Goal: Complete application form

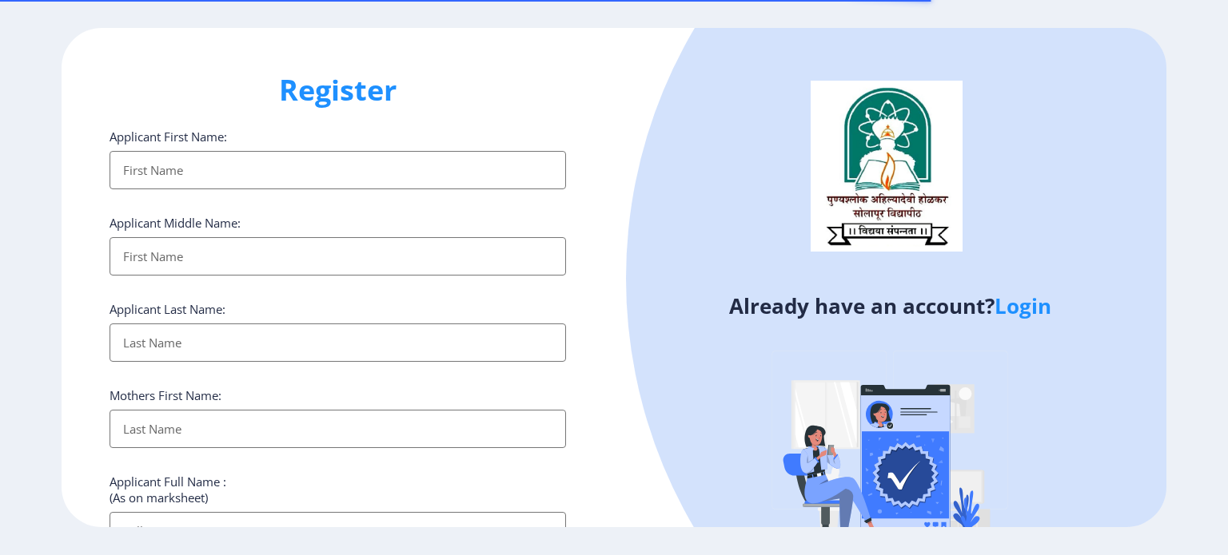
select select
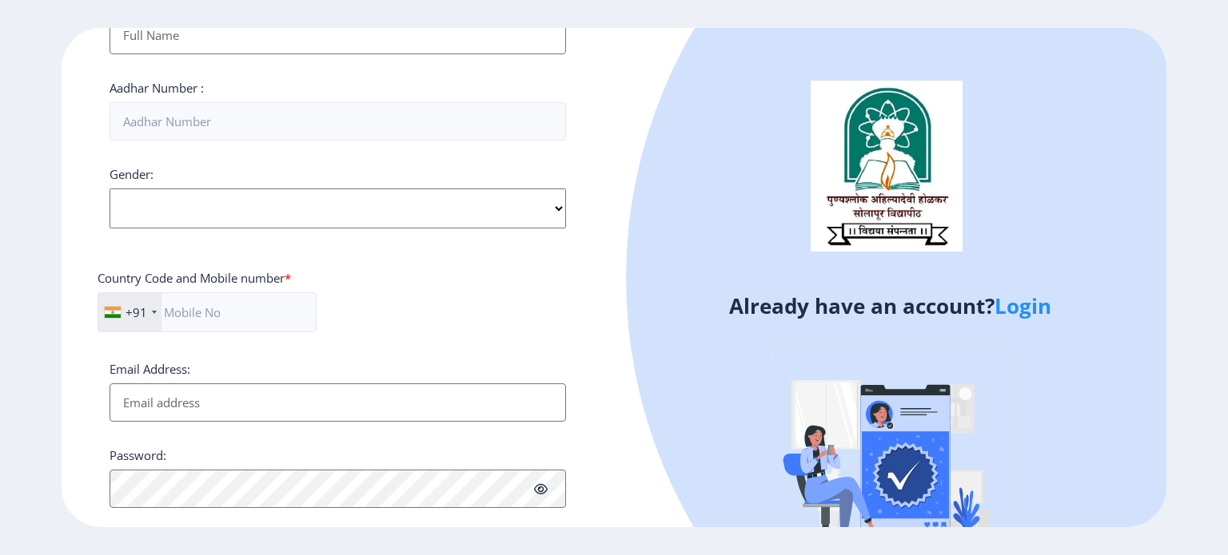
scroll to position [610, 0]
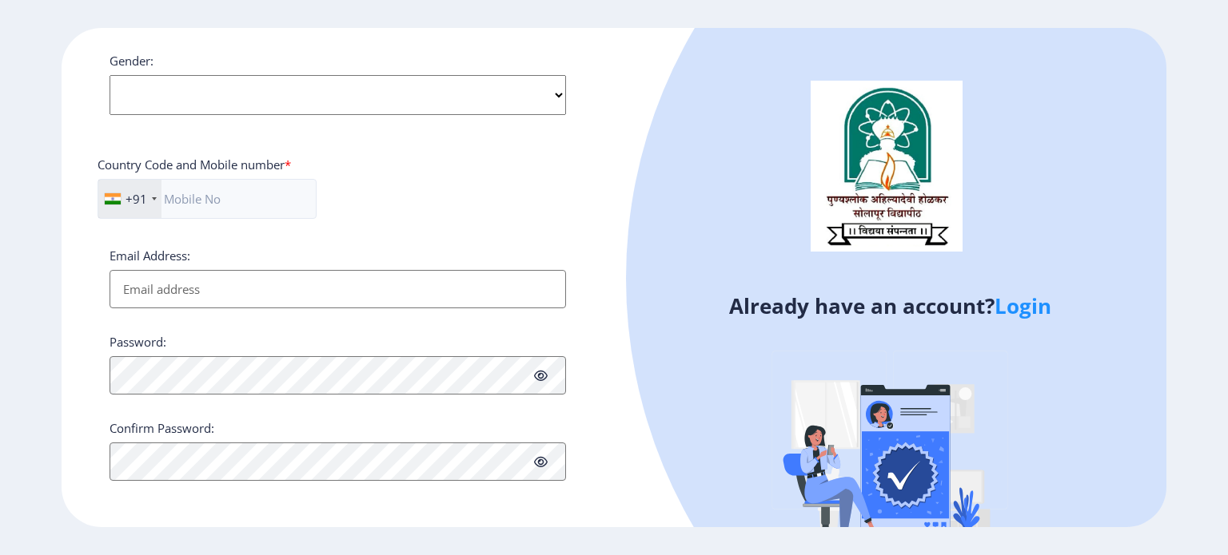
click at [1036, 316] on link "Login" at bounding box center [1022, 306] width 57 height 29
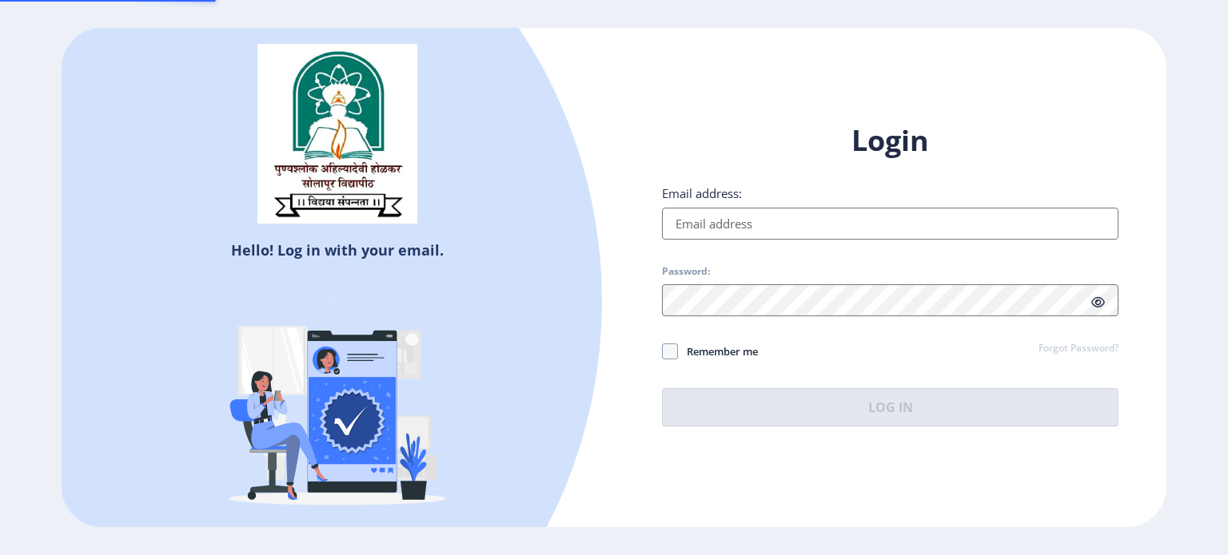
type input "[EMAIL_ADDRESS][DOMAIN_NAME]"
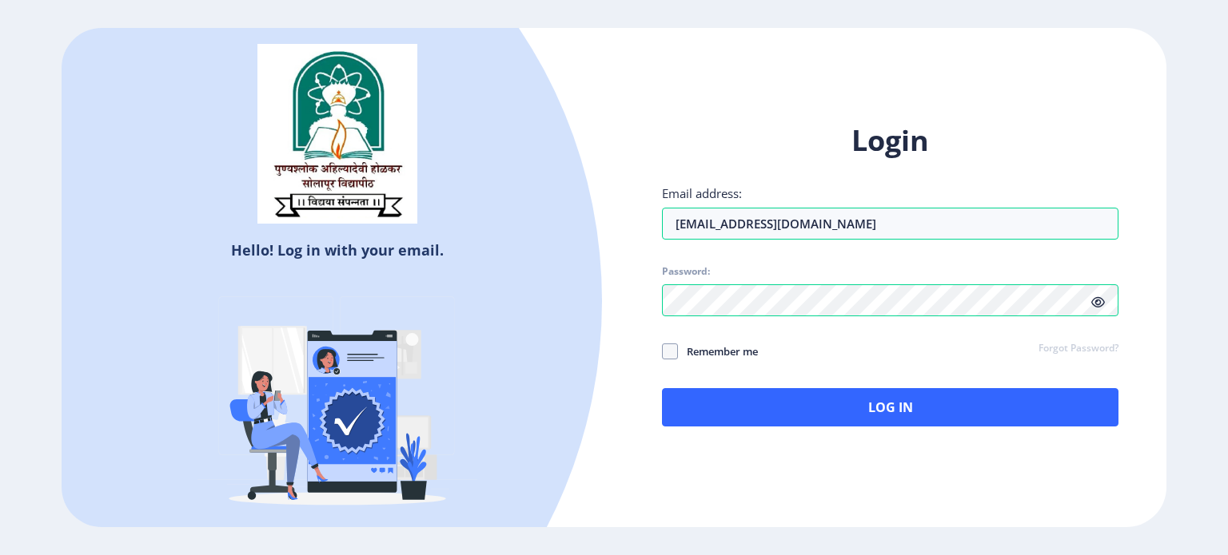
click at [1100, 304] on icon at bounding box center [1098, 303] width 14 height 12
click at [1104, 301] on icon at bounding box center [1098, 303] width 14 height 12
click at [668, 354] on span at bounding box center [670, 352] width 16 height 16
click at [663, 352] on input "Remember me" at bounding box center [662, 351] width 1 height 1
checkbox input "true"
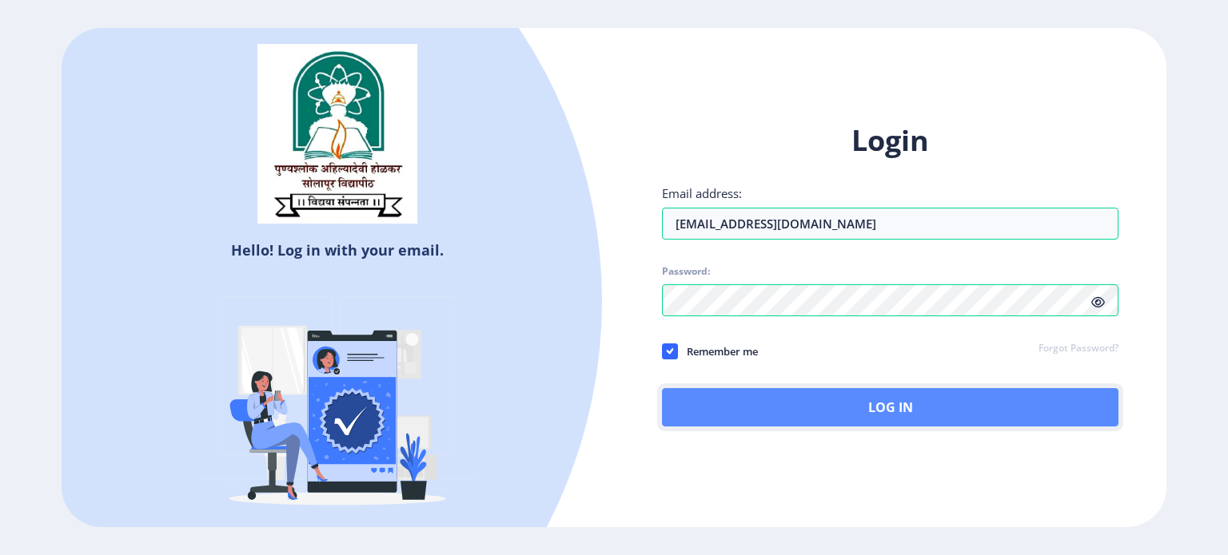
click at [864, 406] on button "Log In" at bounding box center [890, 407] width 456 height 38
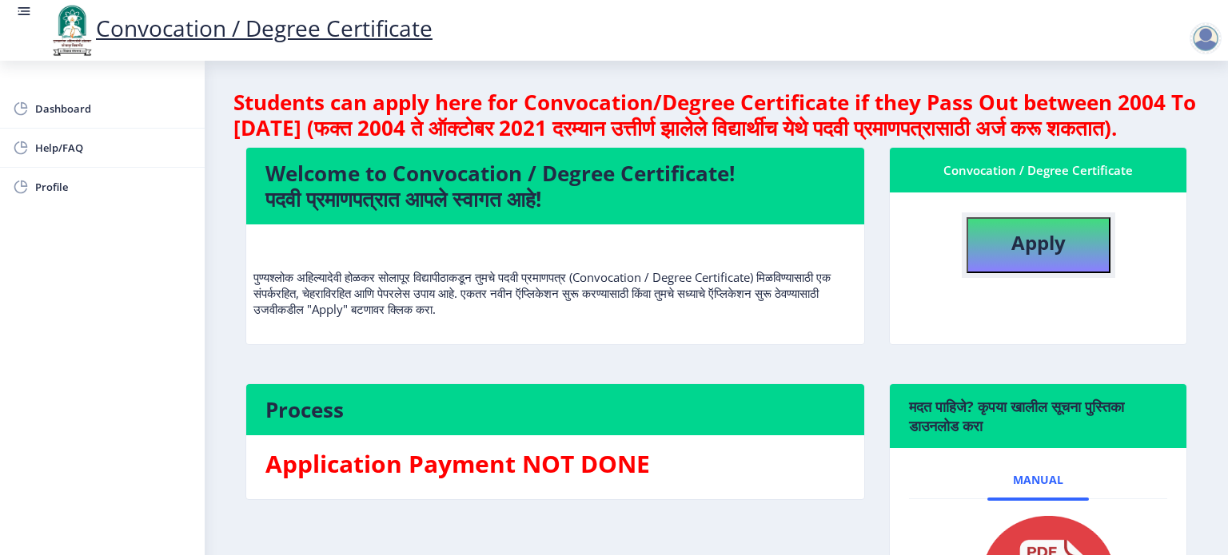
click at [1018, 256] on b "Apply" at bounding box center [1038, 242] width 54 height 26
select select
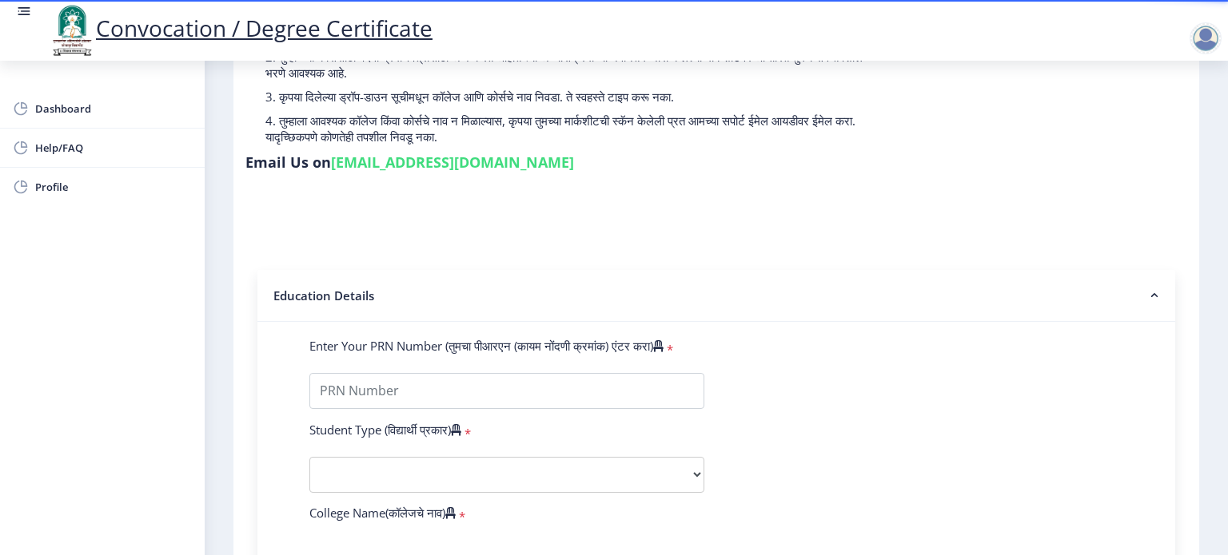
scroll to position [240, 0]
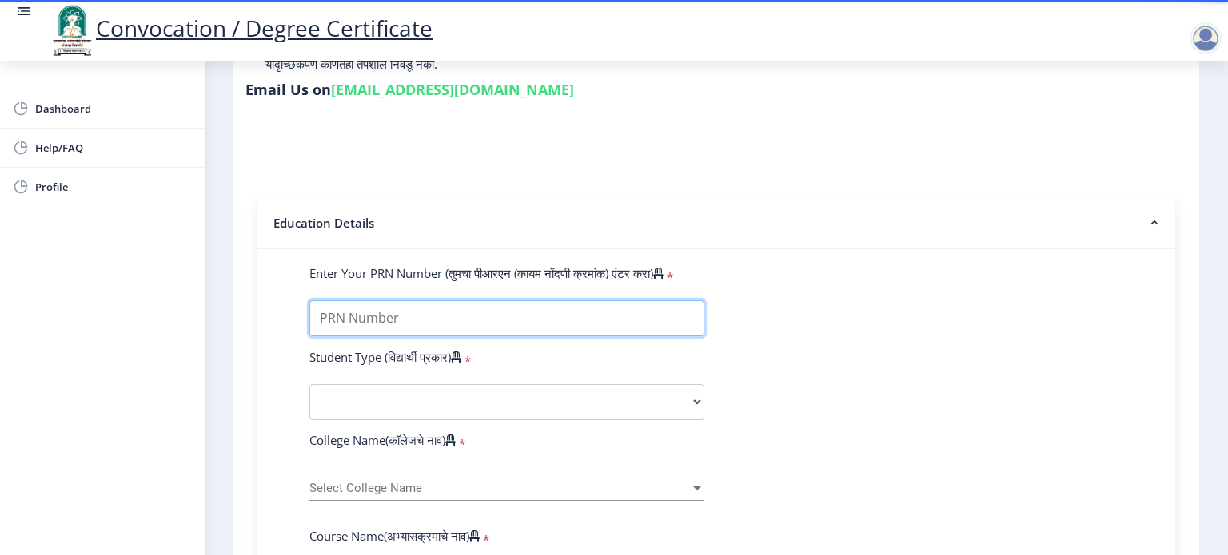
click at [577, 304] on input "Enter Your PRN Number (तुमचा पीआरएन (कायम नोंदणी क्रमांक) एंटर करा)" at bounding box center [506, 319] width 395 height 36
